Goal: Task Accomplishment & Management: Manage account settings

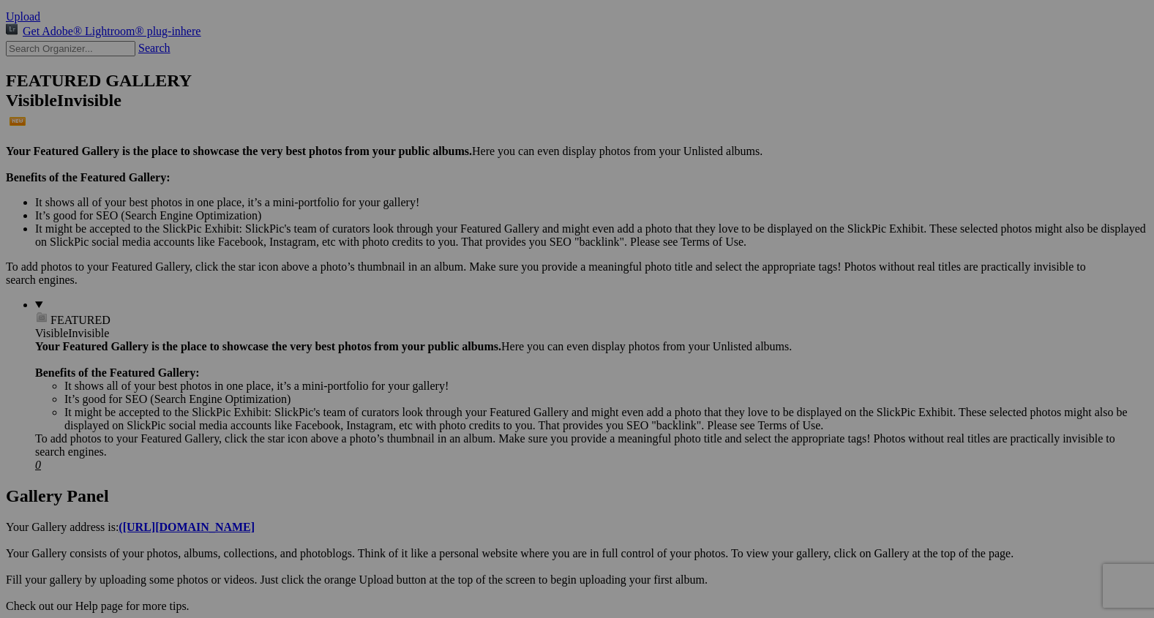
scroll to position [326, 0]
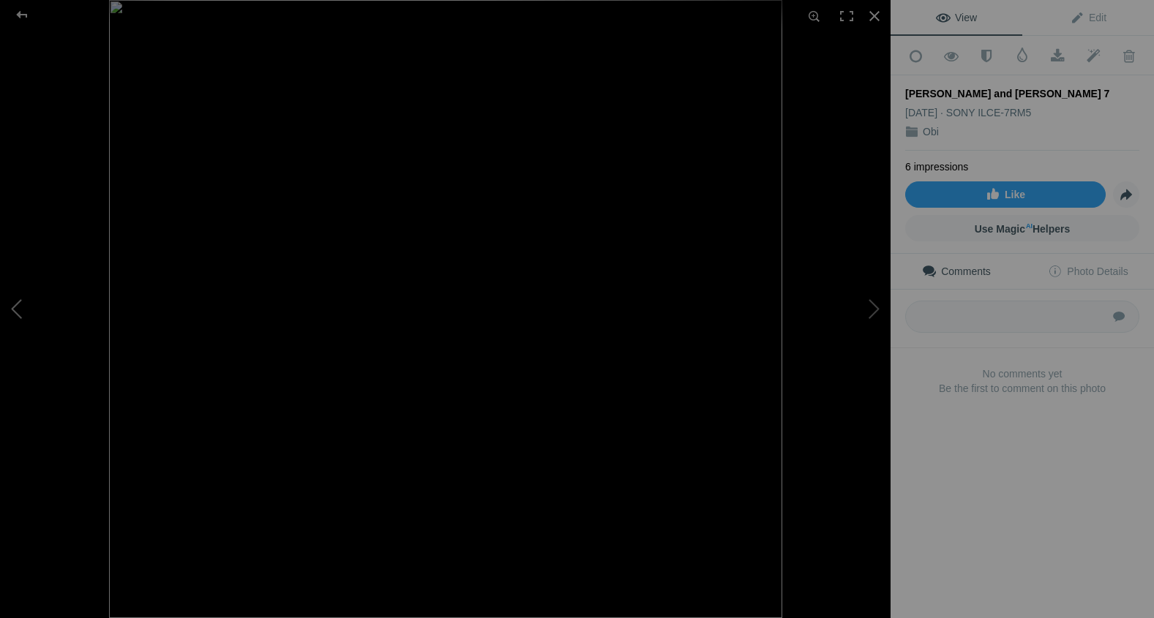
click at [16, 306] on button at bounding box center [55, 309] width 110 height 222
click at [166, 324] on div "John and Lynn 6" at bounding box center [445, 309] width 890 height 618
click at [1133, 53] on span at bounding box center [1129, 56] width 36 height 15
click at [1129, 50] on span at bounding box center [1129, 56] width 36 height 15
click at [20, 11] on div at bounding box center [22, 14] width 53 height 29
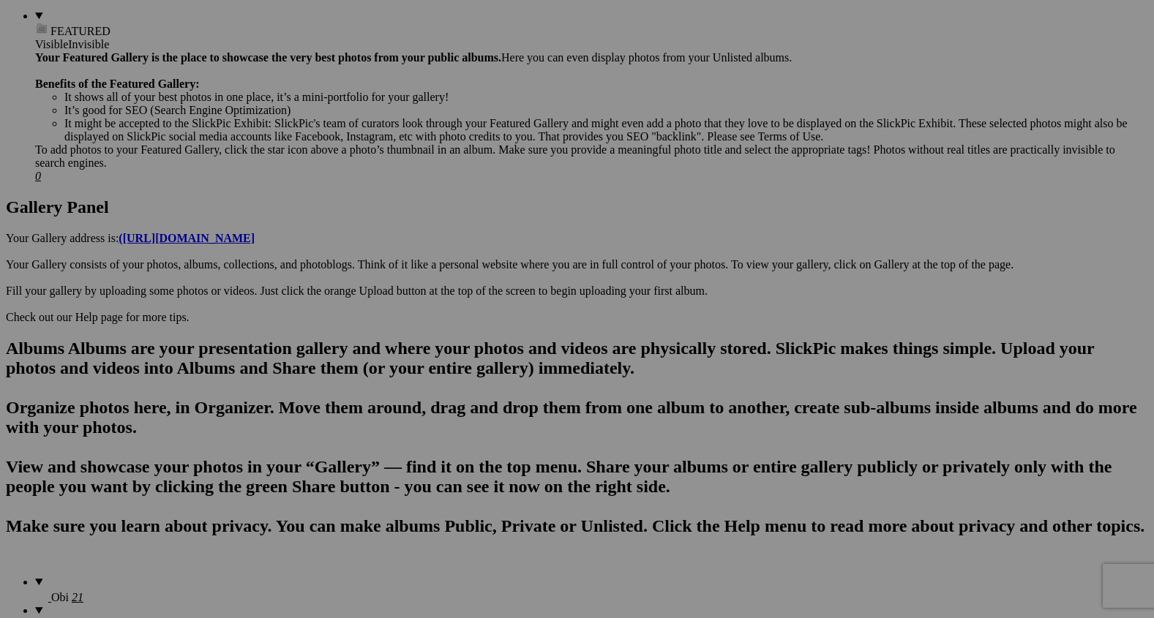
scroll to position [629, 0]
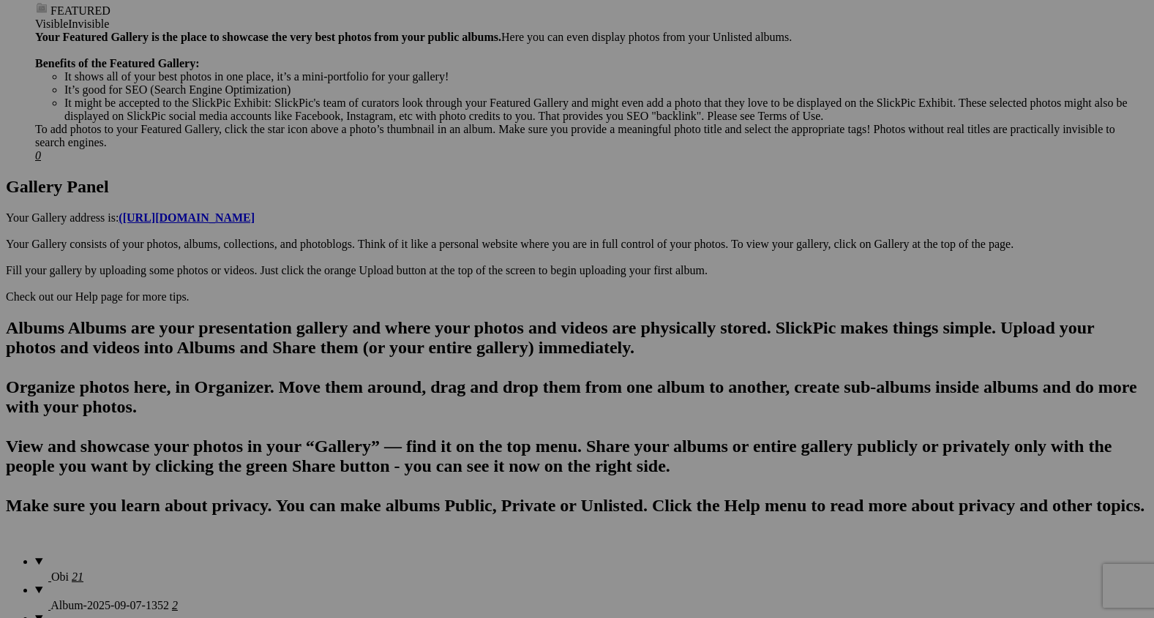
click at [480, 405] on span "Yes" at bounding box center [471, 405] width 17 height 12
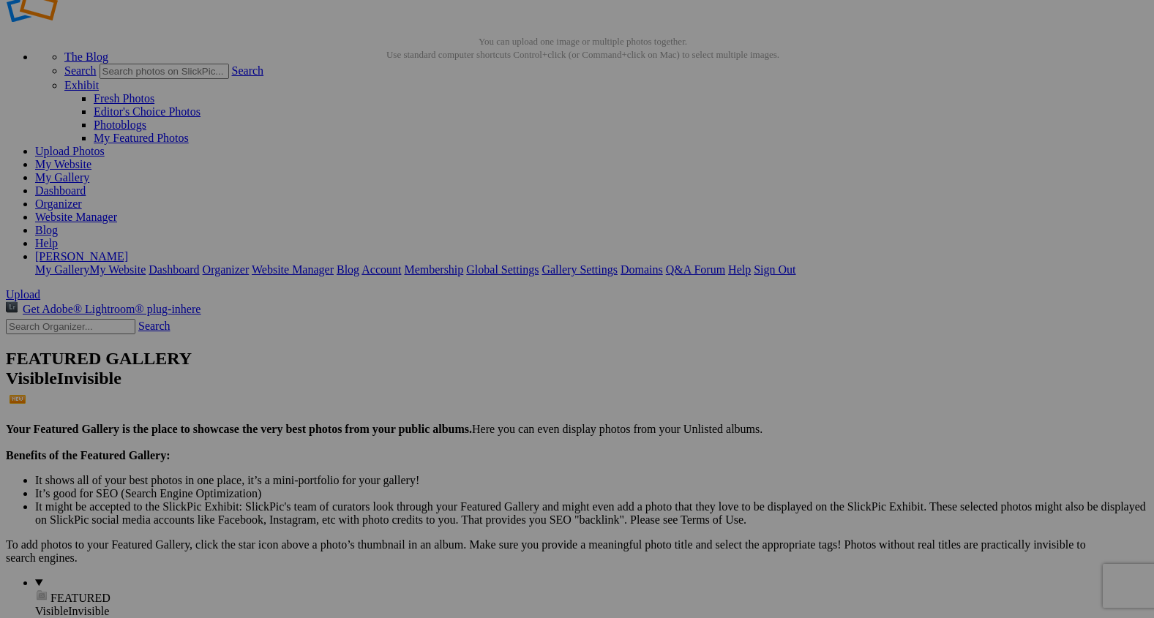
scroll to position [42, 0]
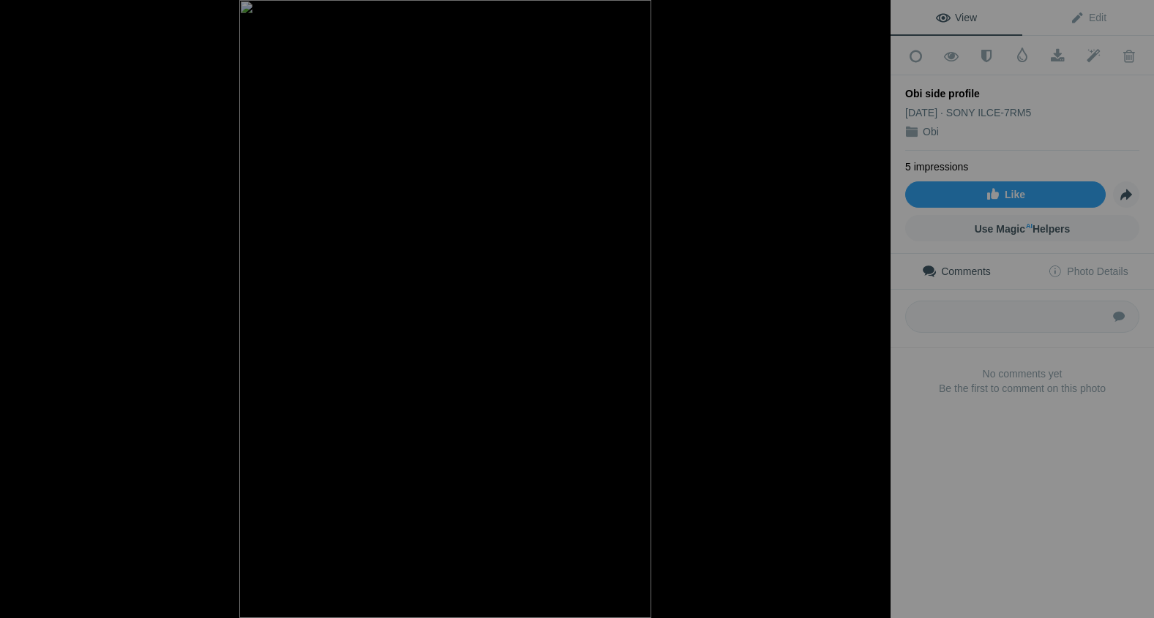
click at [874, 302] on button at bounding box center [836, 309] width 110 height 222
click at [870, 301] on button at bounding box center [836, 309] width 110 height 222
click at [876, 309] on button at bounding box center [836, 309] width 110 height 222
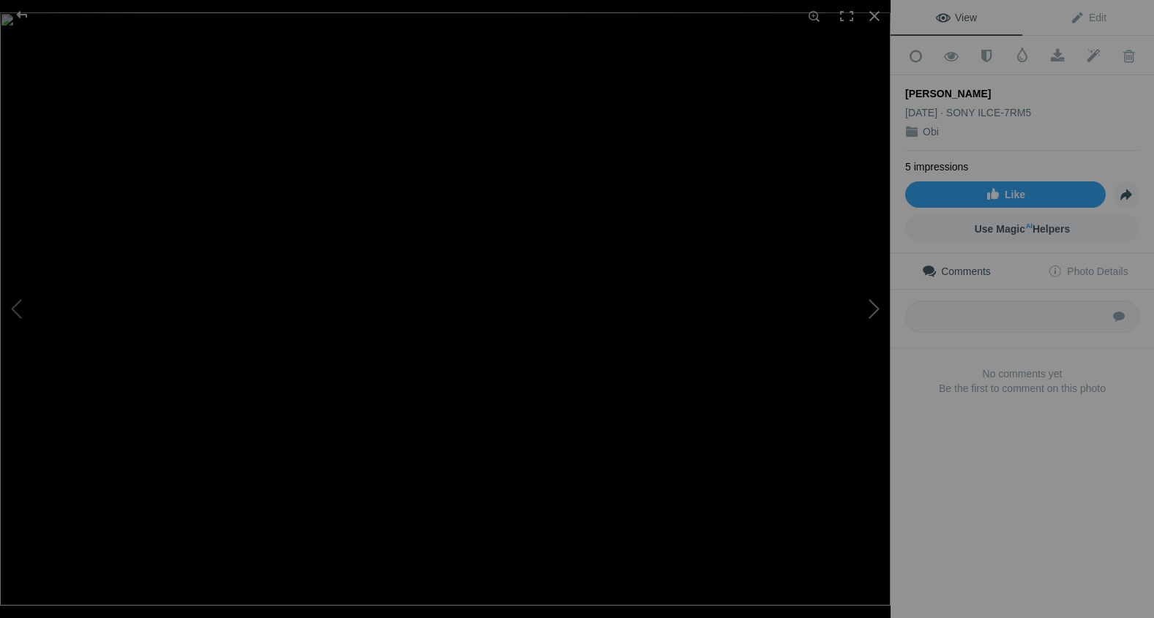
click at [876, 309] on button at bounding box center [836, 309] width 110 height 222
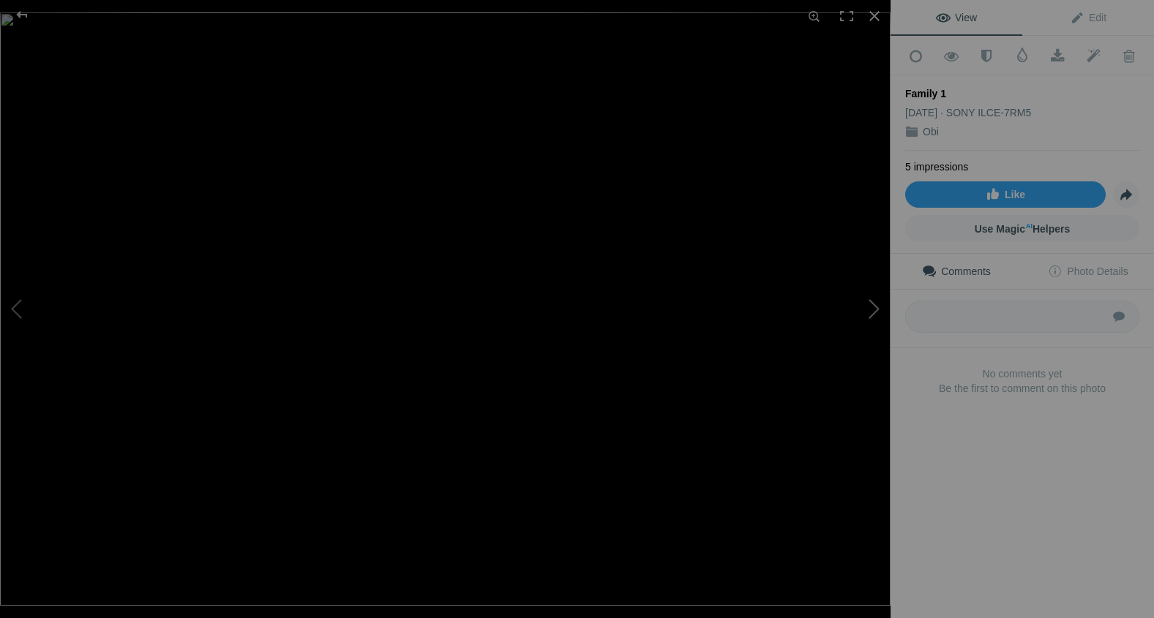
click at [871, 302] on button at bounding box center [836, 309] width 110 height 222
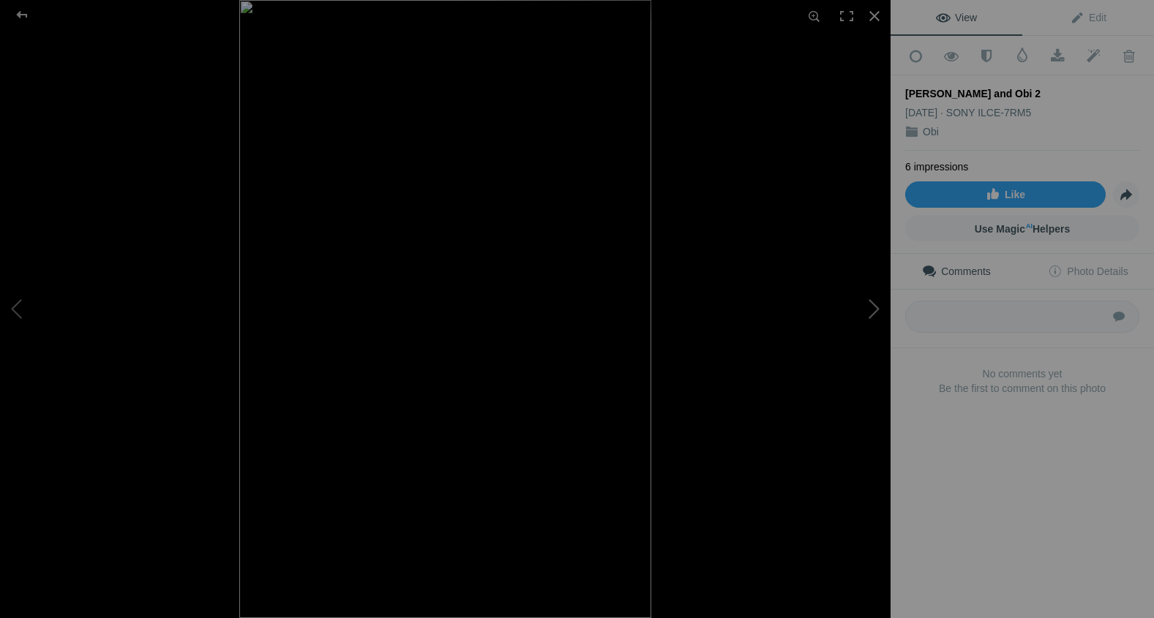
click at [872, 302] on button at bounding box center [836, 309] width 110 height 222
click at [871, 307] on button at bounding box center [836, 309] width 110 height 222
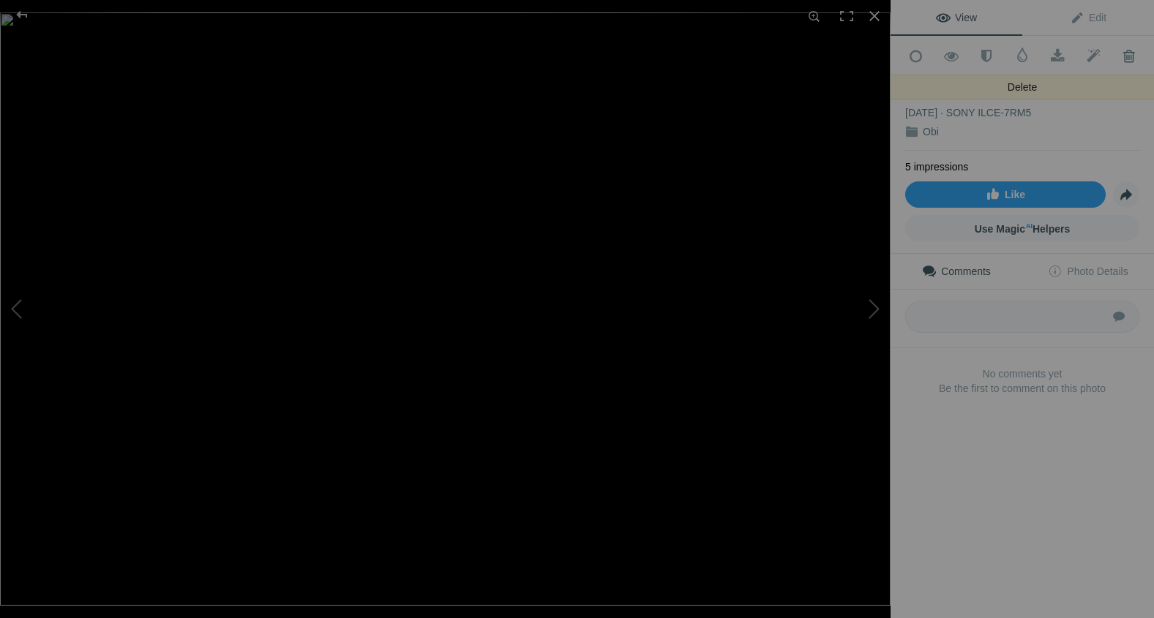
click at [1123, 50] on span at bounding box center [1129, 56] width 36 height 15
click at [1124, 53] on span at bounding box center [1129, 56] width 36 height 15
click span
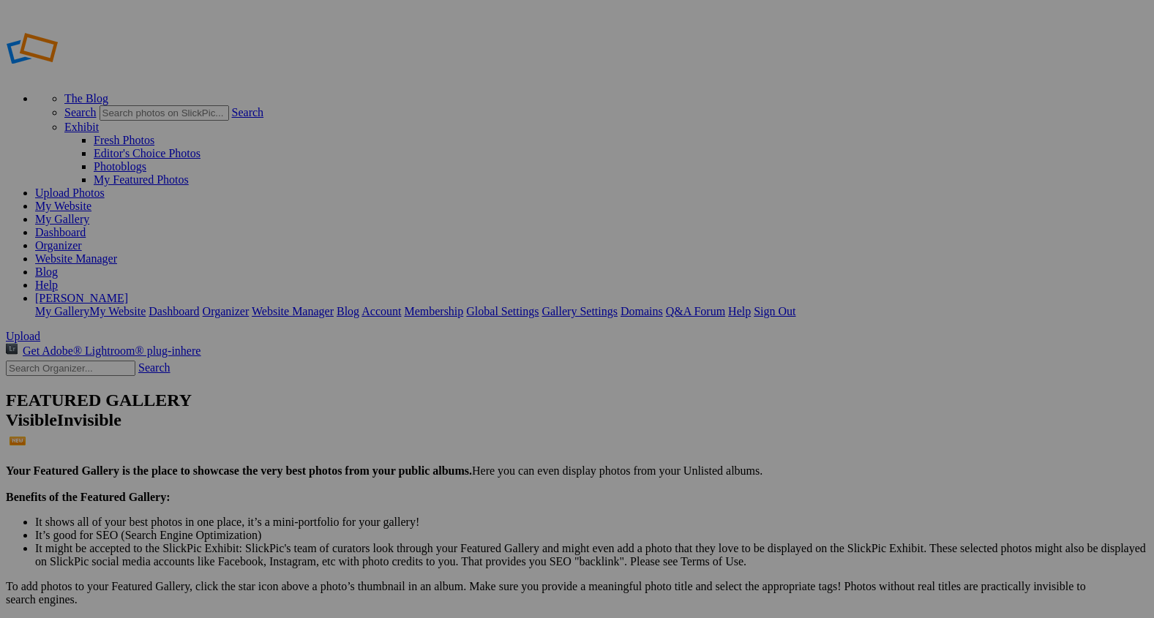
click at [82, 239] on link "Organizer" at bounding box center [58, 245] width 47 height 12
click at [117, 252] on link "Website Manager" at bounding box center [76, 258] width 82 height 12
click at [86, 226] on link "Dashboard" at bounding box center [60, 232] width 50 height 12
click at [117, 252] on link "Website Manager" at bounding box center [76, 258] width 82 height 12
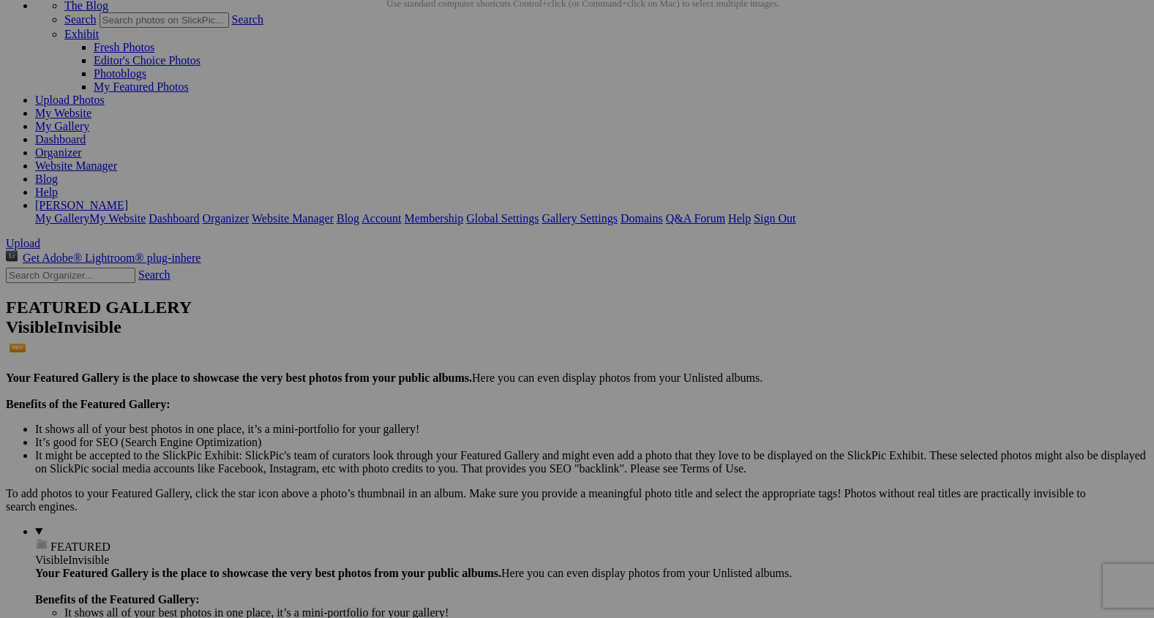
scroll to position [124, 0]
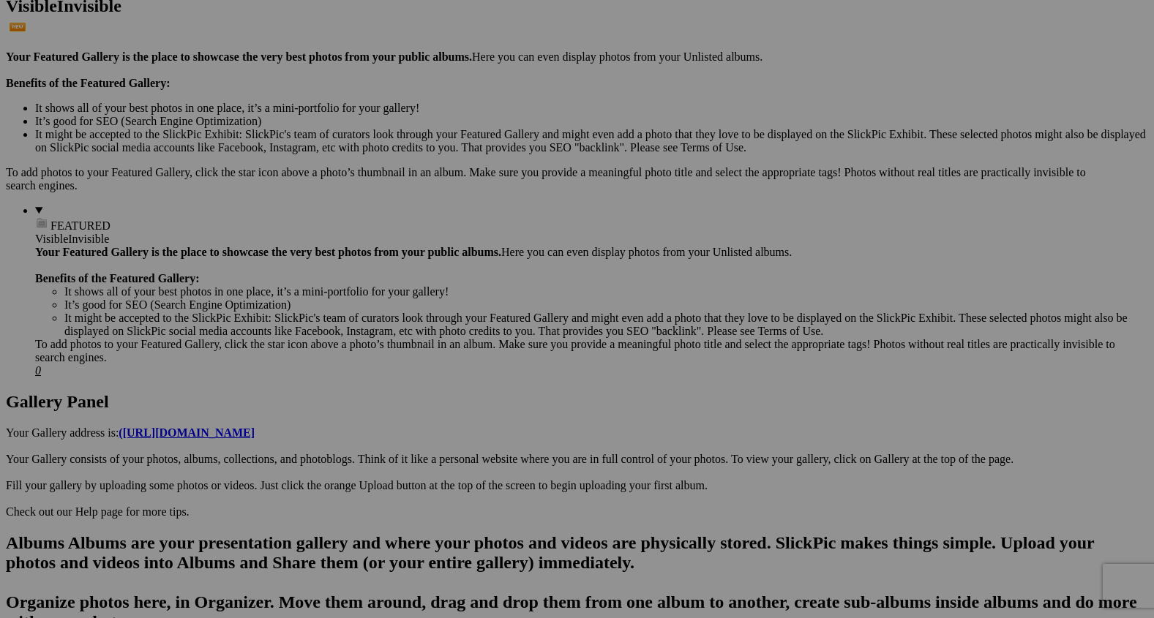
scroll to position [424, 0]
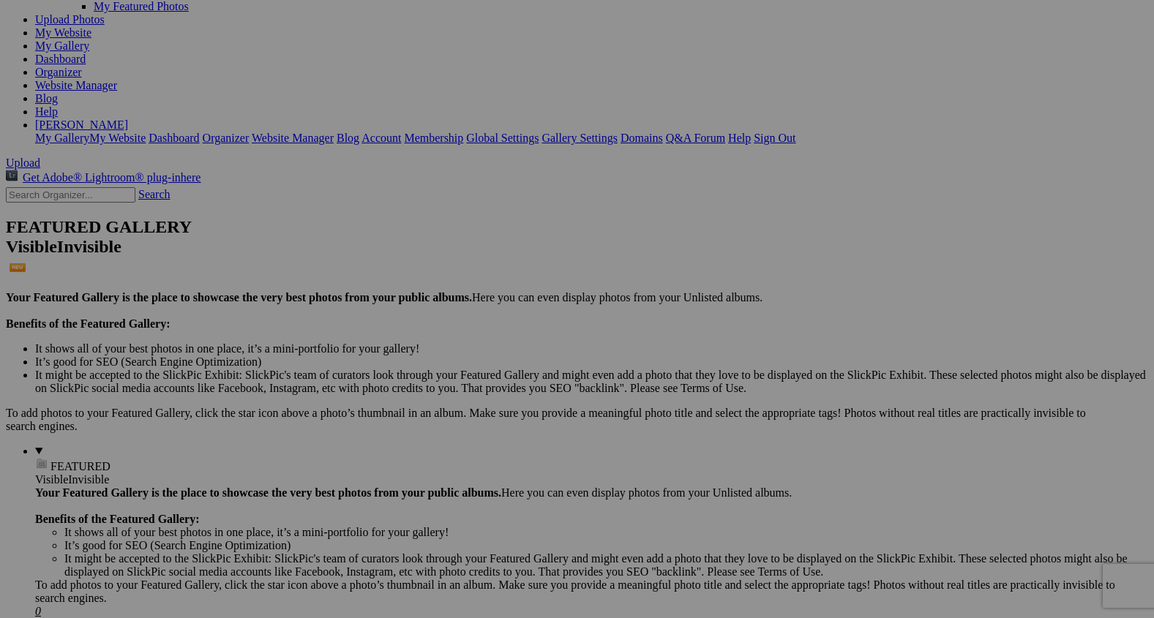
scroll to position [0, 0]
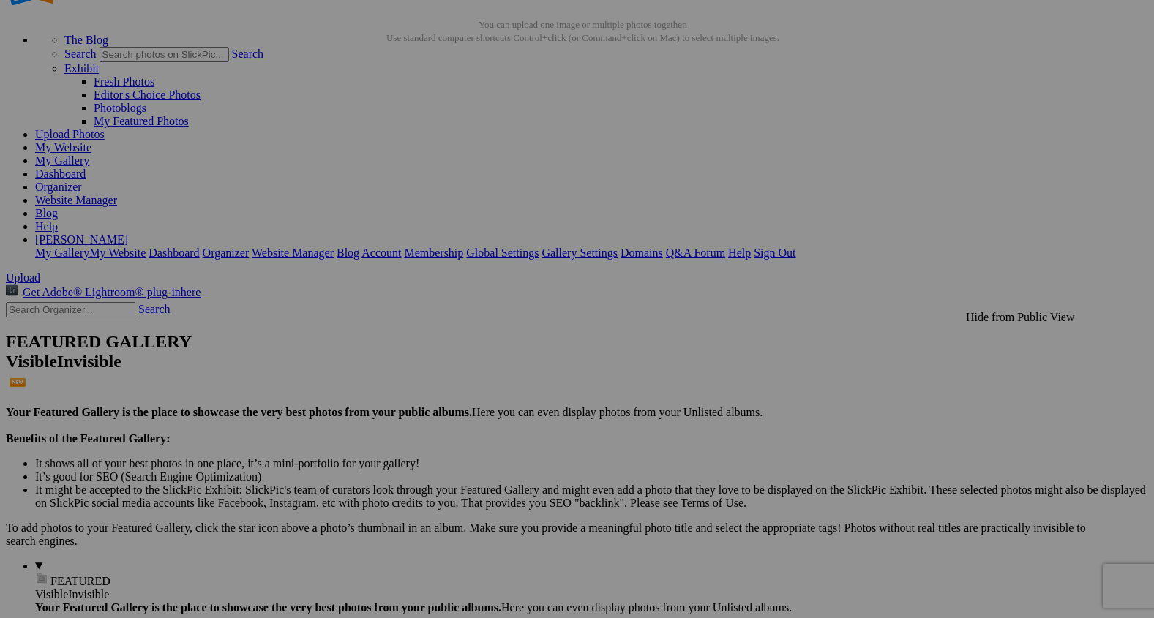
scroll to position [64, 0]
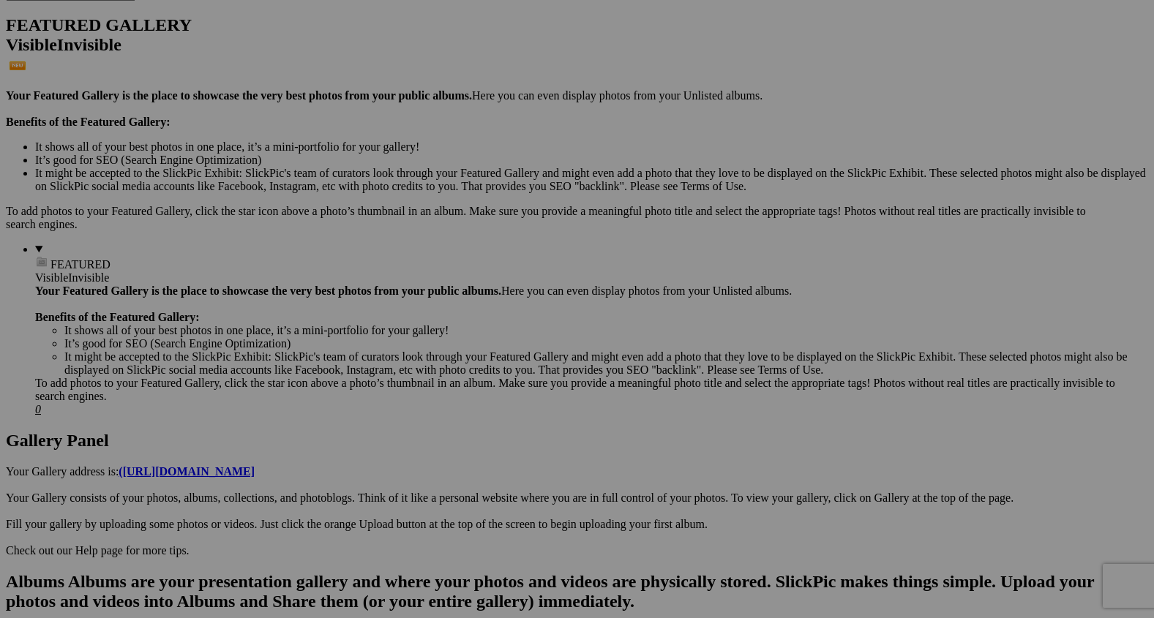
scroll to position [361, 0]
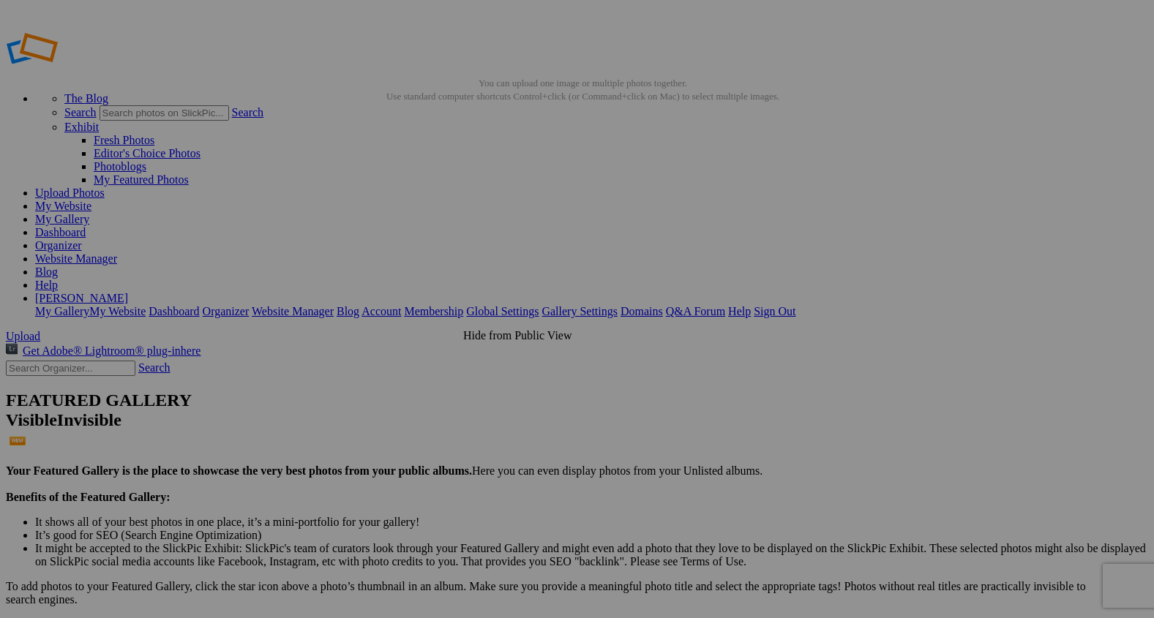
click at [427, 372] on span "Cancel" at bounding box center [410, 378] width 32 height 12
click at [443, 372] on span "OK" at bounding box center [435, 378] width 17 height 12
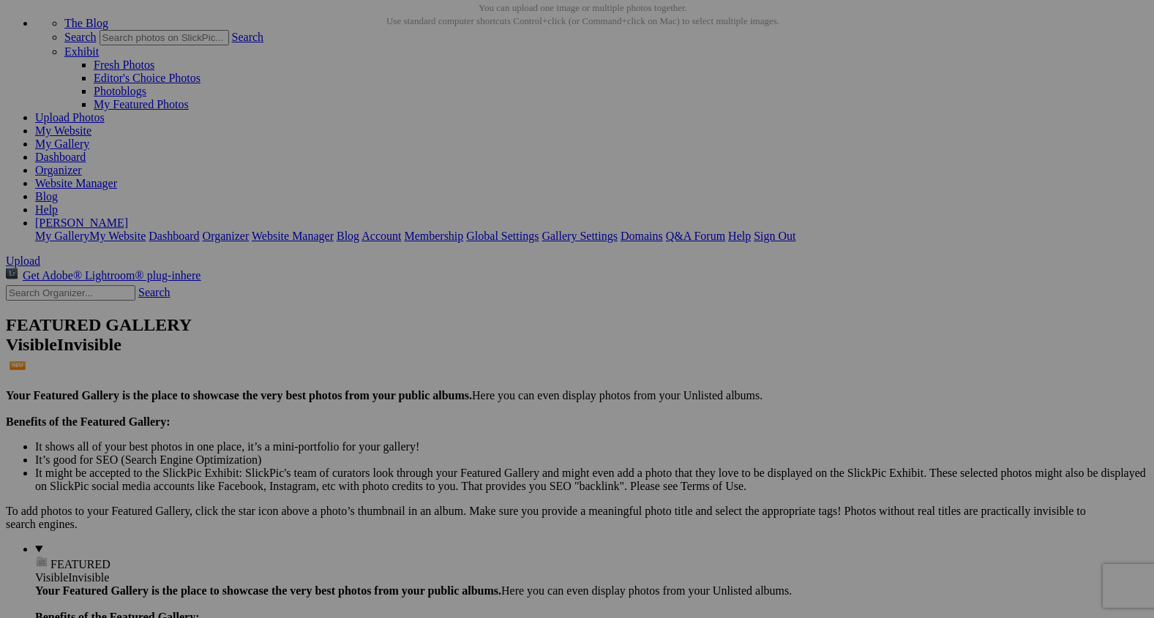
scroll to position [79, 0]
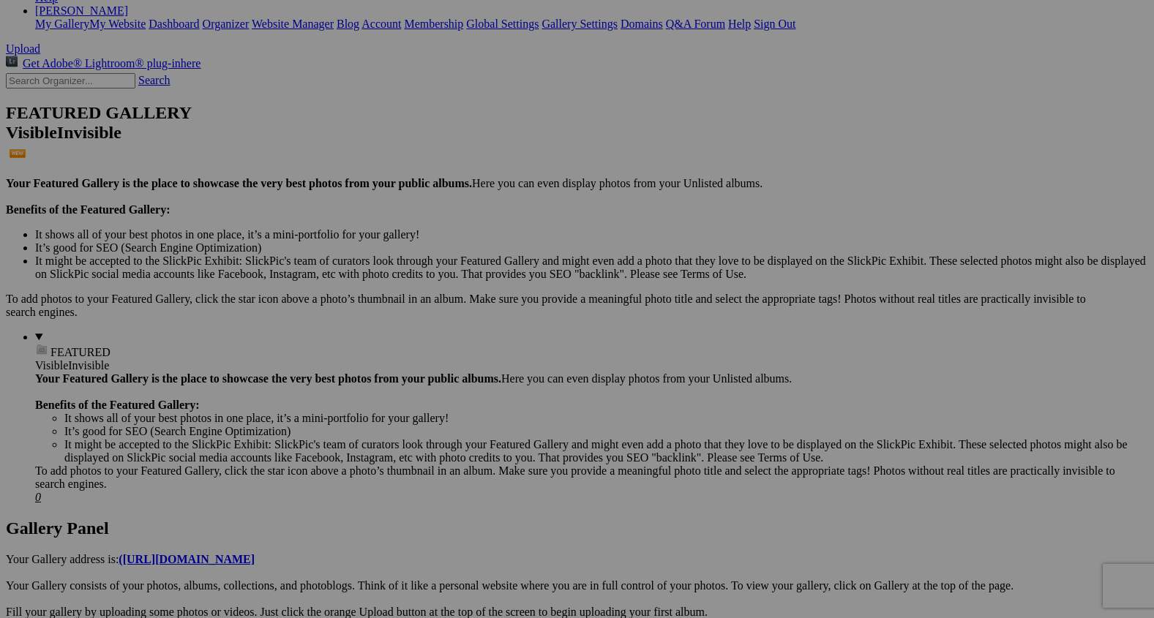
scroll to position [290, 0]
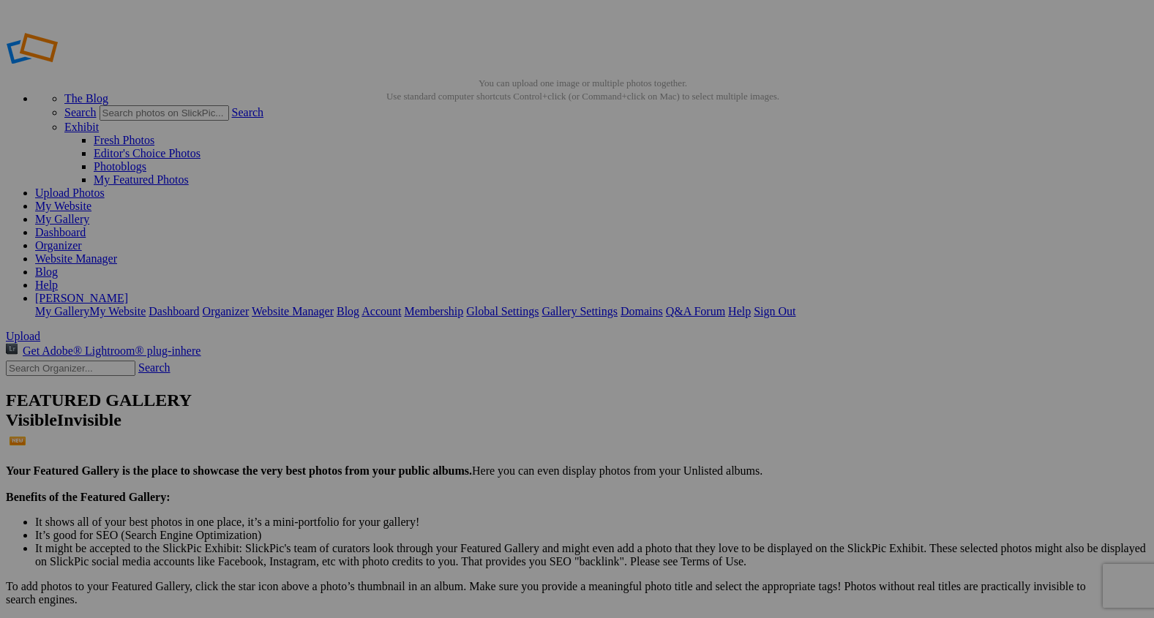
click at [91, 200] on link "My Website" at bounding box center [63, 206] width 56 height 12
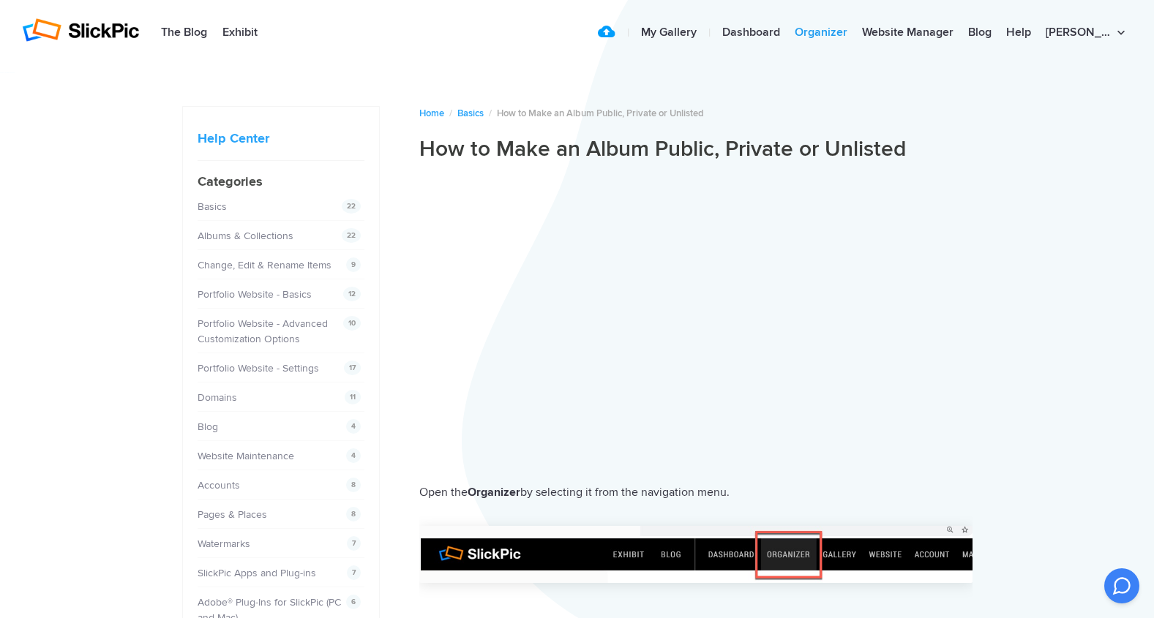
click at [855, 34] on link "Organizer" at bounding box center [820, 32] width 67 height 29
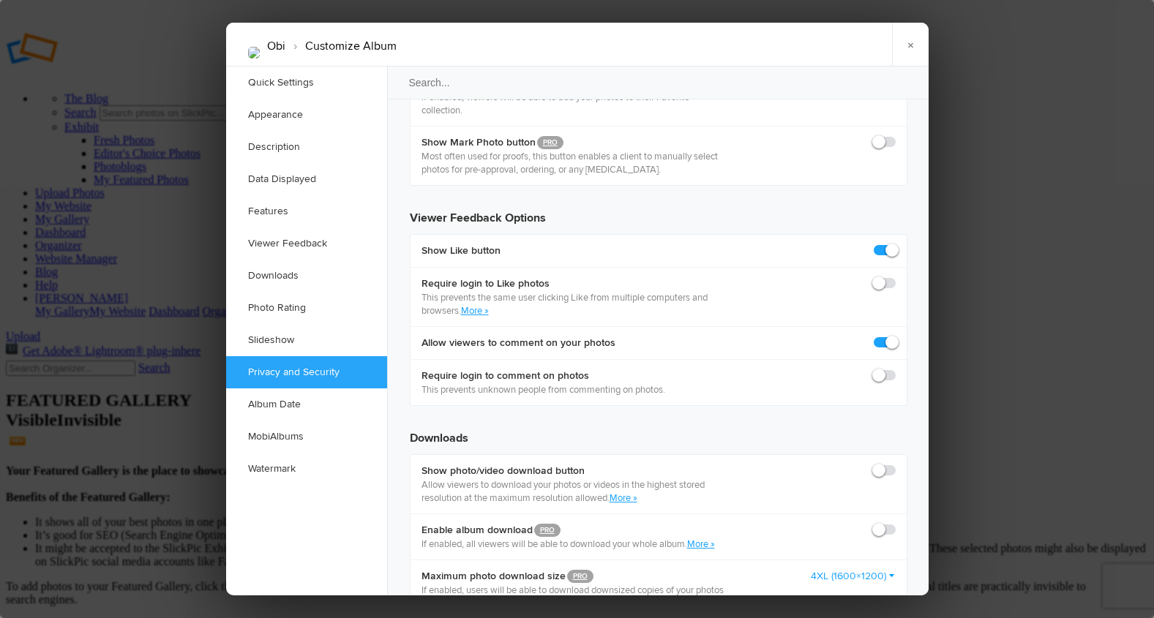
scroll to position [2609, 0]
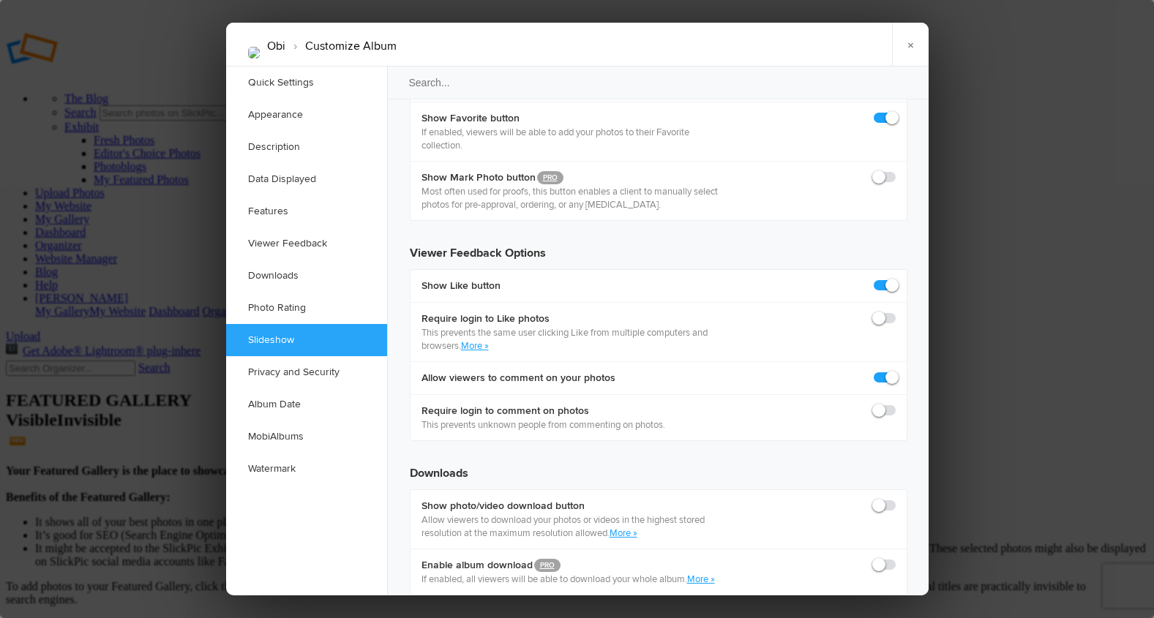
checkbox input "true"
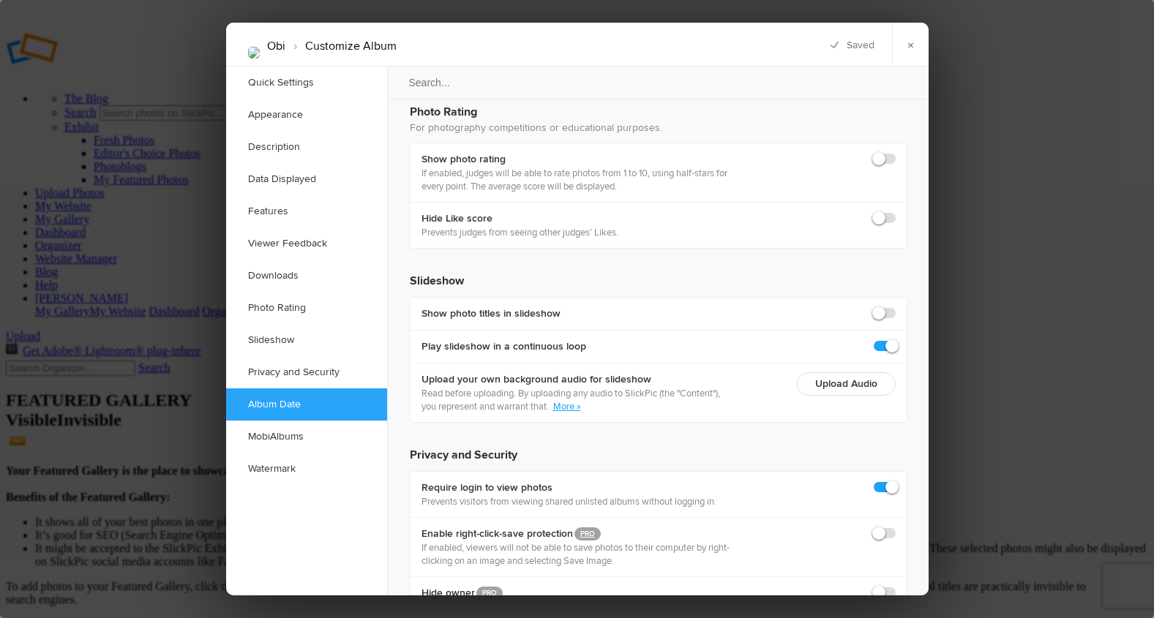
scroll to position [3187, 0]
checkbox input "true"
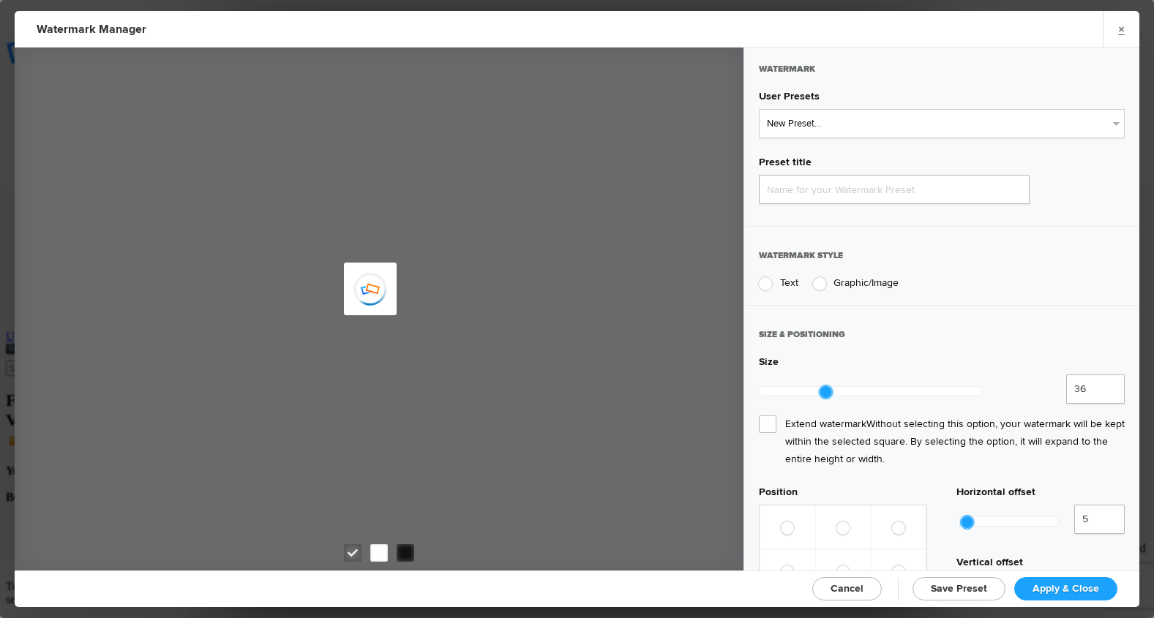
type input "Watermark-9/28/2025"
radio input "true"
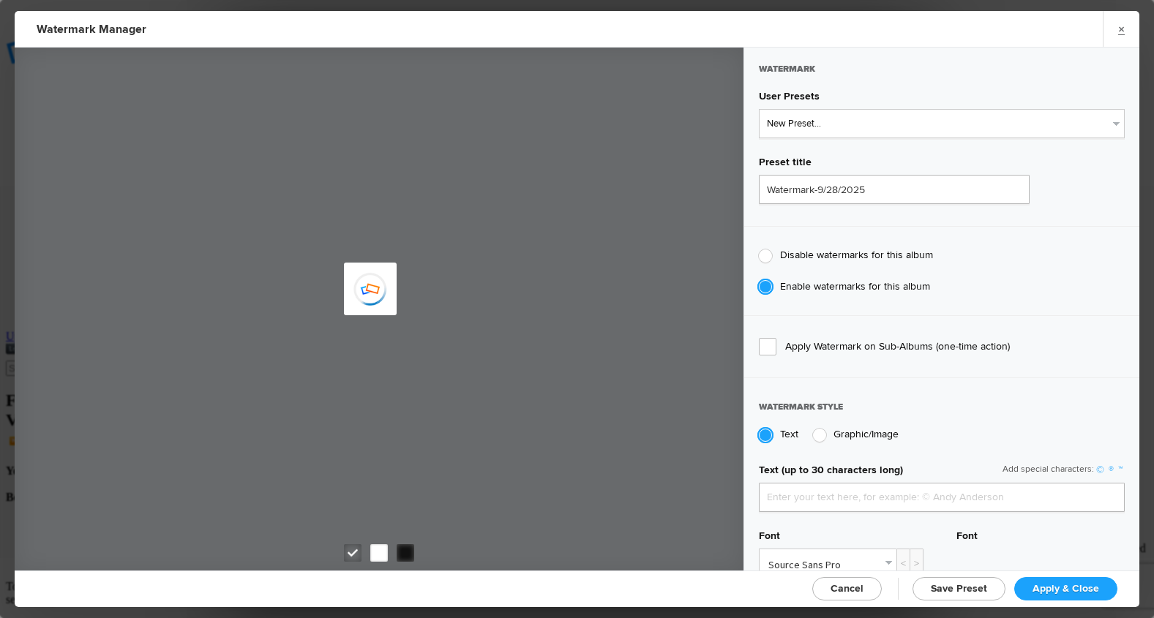
type input "gratefuljourneys"
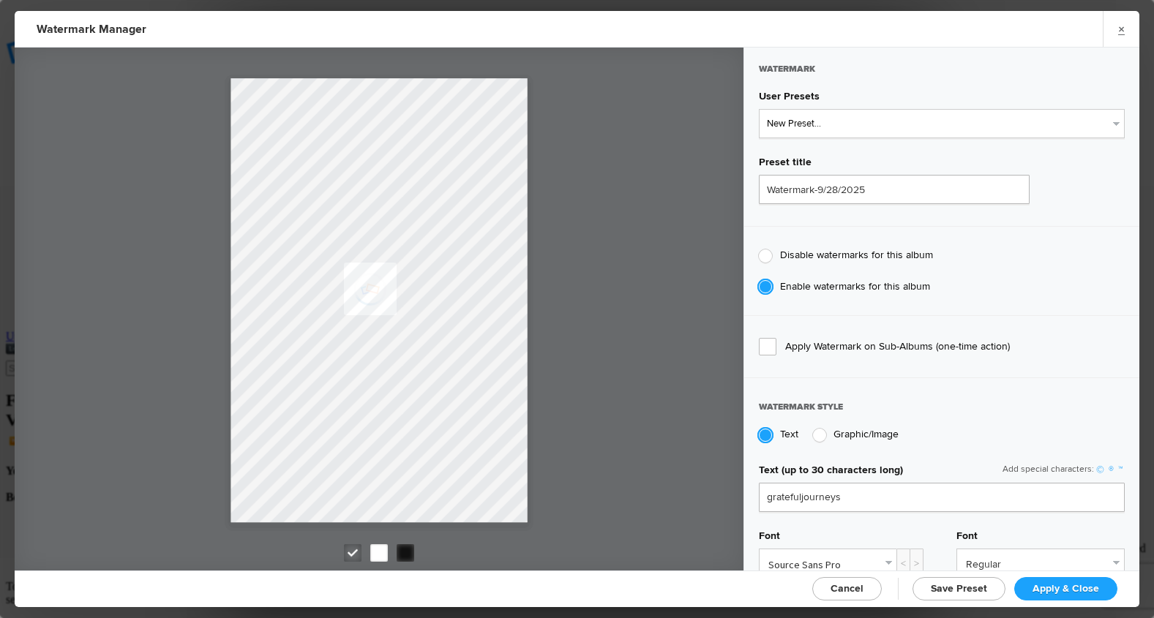
click at [1040, 590] on span "Apply & Close" at bounding box center [1065, 588] width 67 height 12
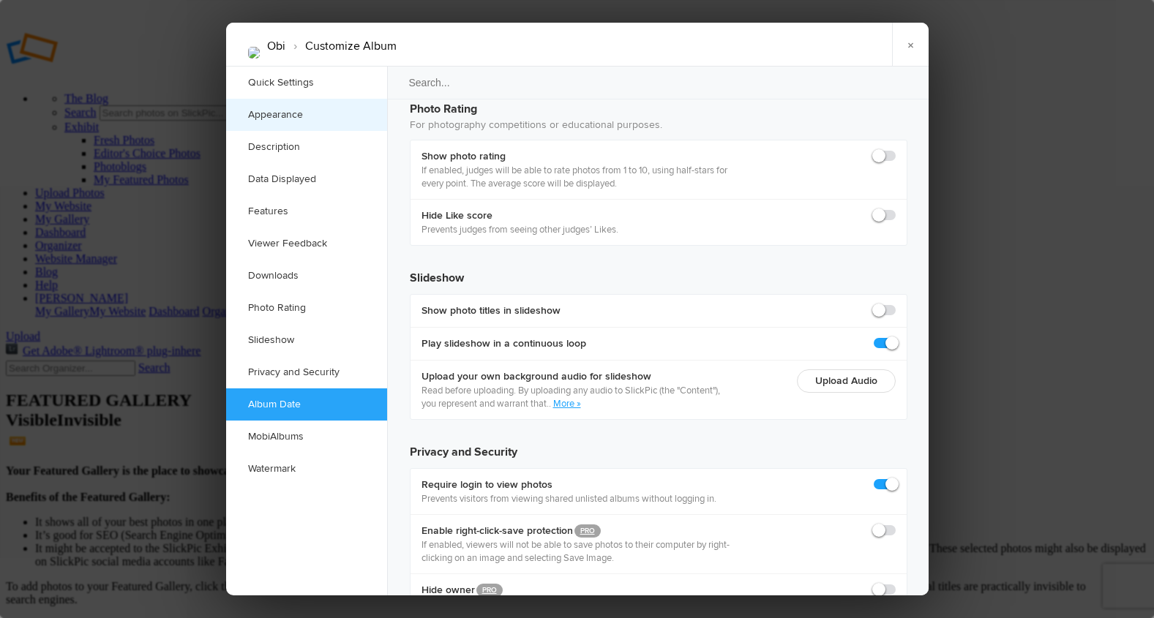
click at [262, 116] on link "Appearance" at bounding box center [306, 115] width 161 height 32
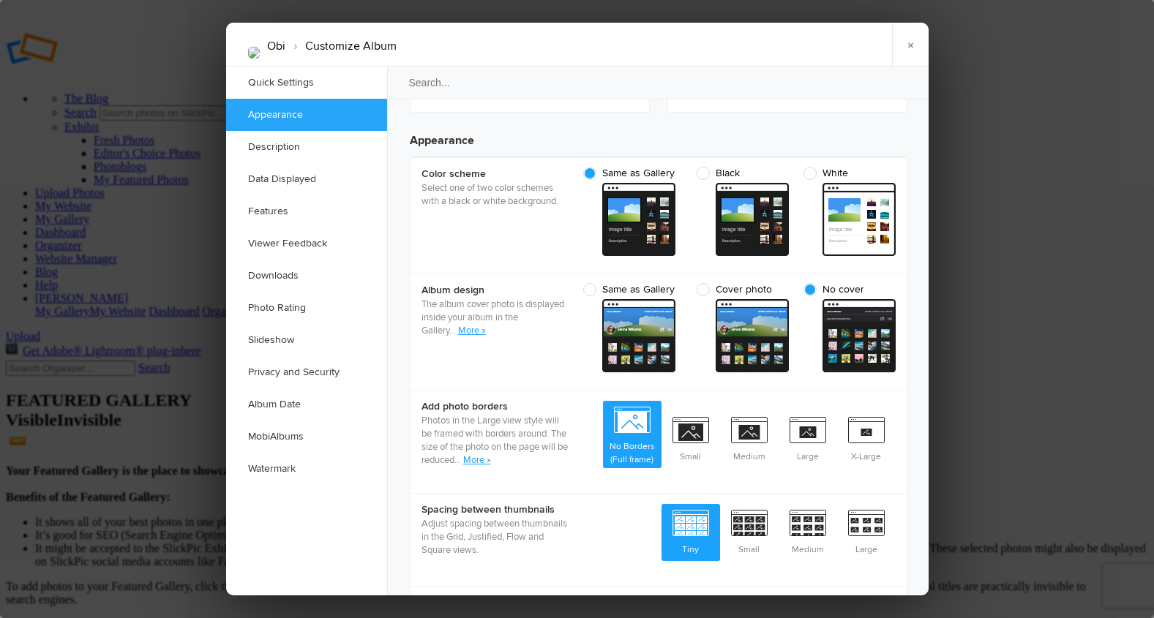
scroll to position [465, 0]
click at [266, 82] on link "Quick Settings" at bounding box center [306, 83] width 161 height 32
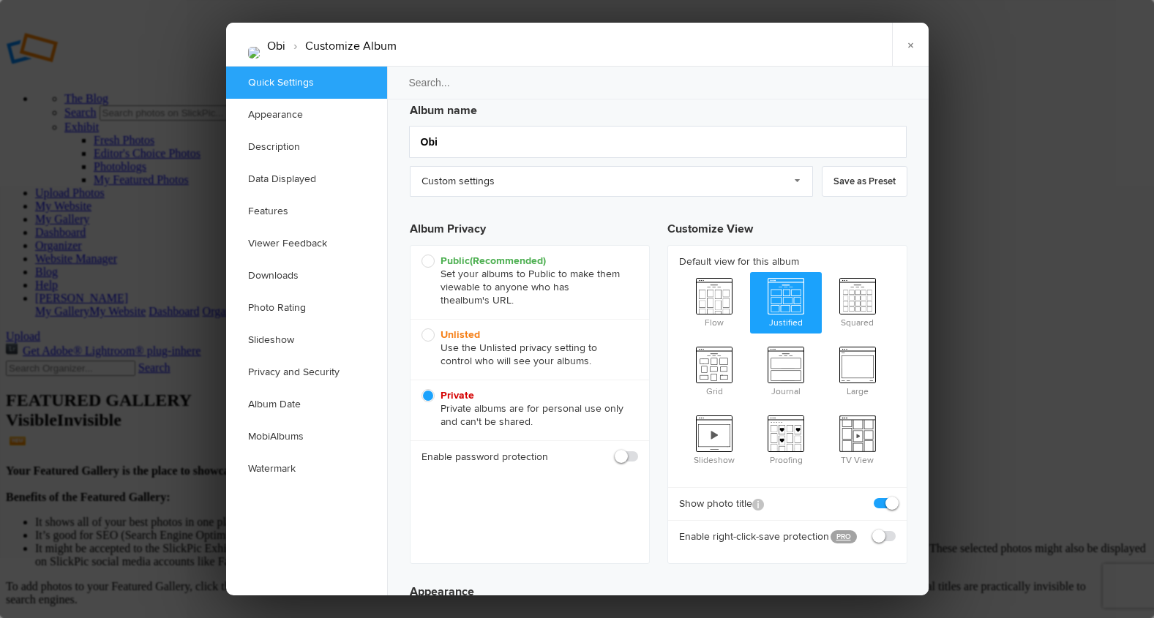
scroll to position [10, 0]
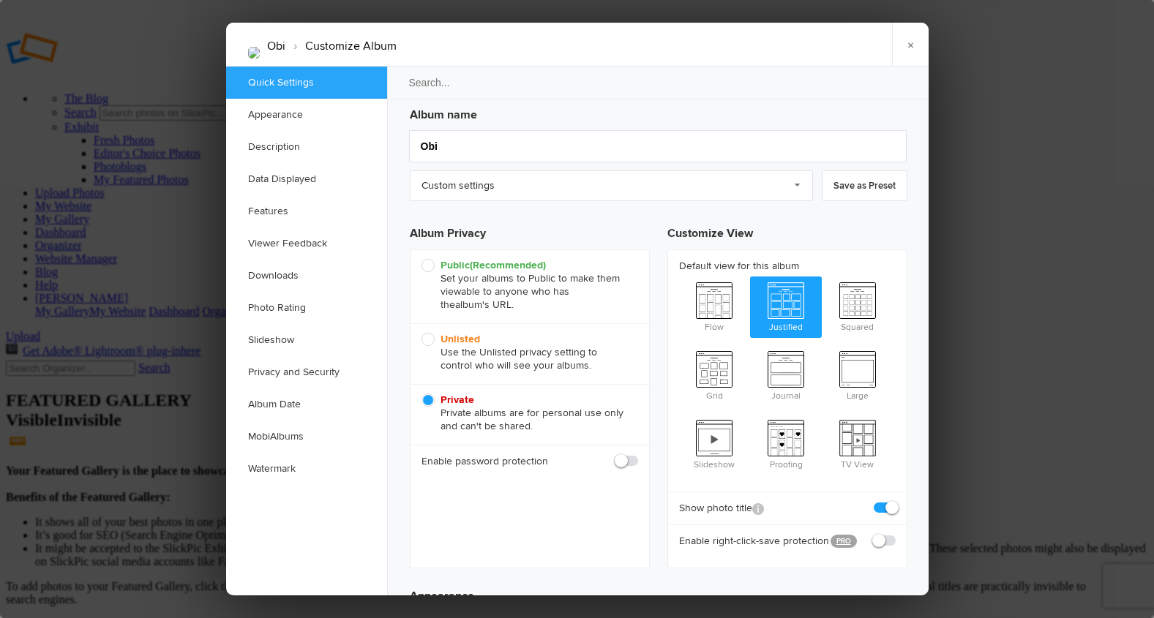
click at [427, 341] on span "Unlisted Use the Unlisted privacy setting to control who will see your albums." at bounding box center [525, 353] width 209 height 40
click at [421, 333] on input "Unlisted Use the Unlisted privacy setting to control who will see your albums." at bounding box center [421, 332] width 1 height 1
radio input "true"
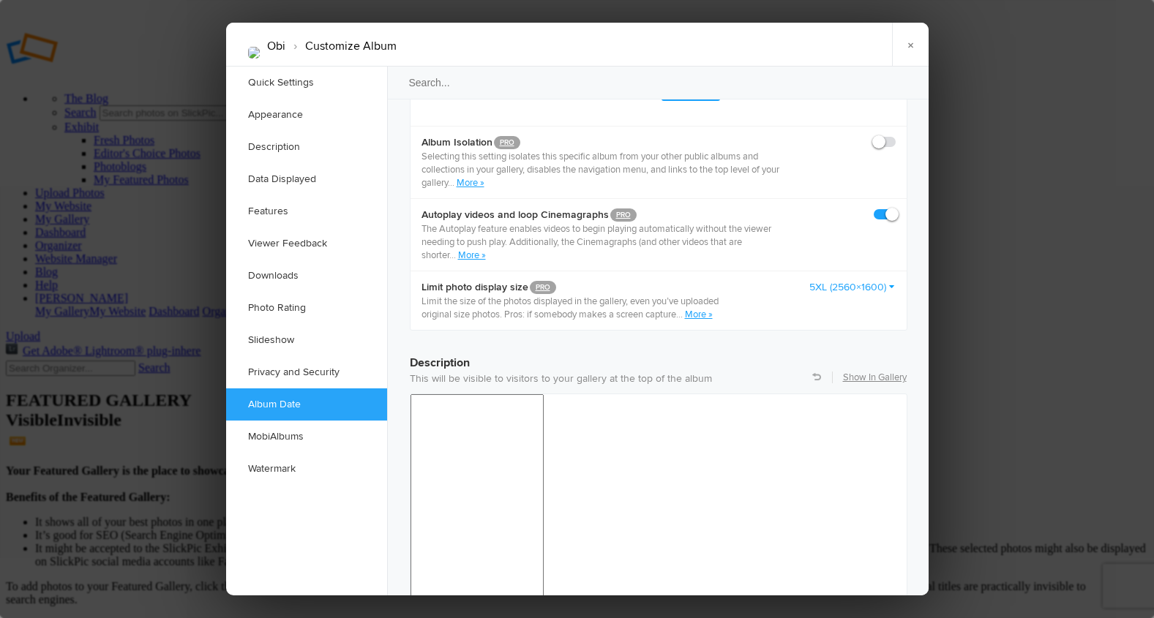
scroll to position [801, 0]
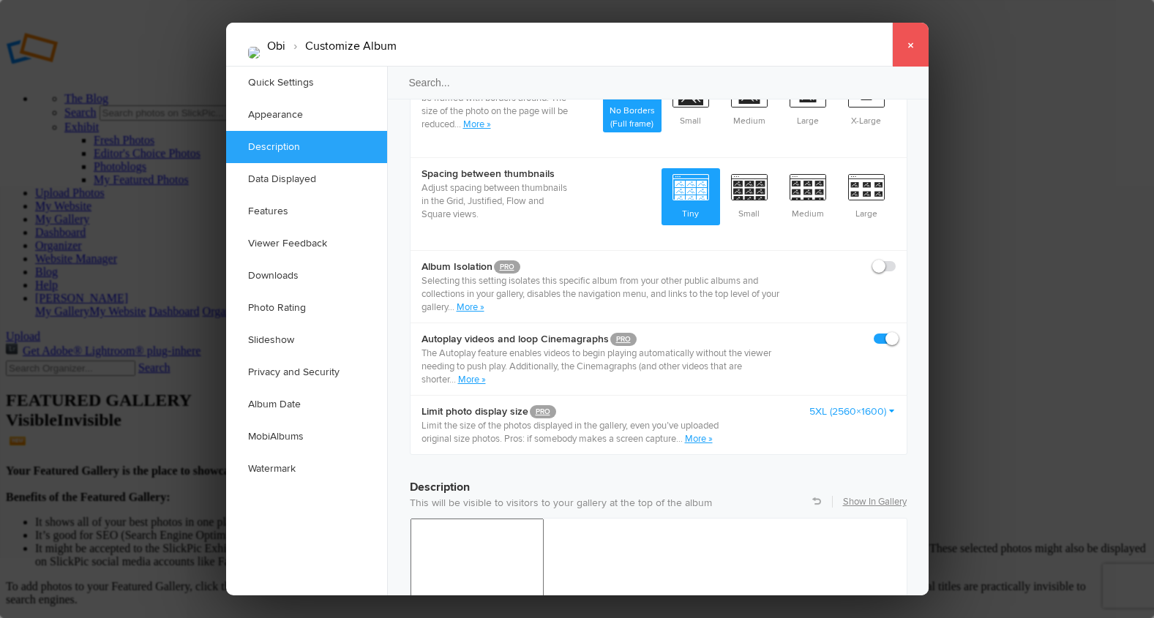
click at [911, 45] on link "×" at bounding box center [910, 45] width 37 height 44
